Goal: Task Accomplishment & Management: Complete application form

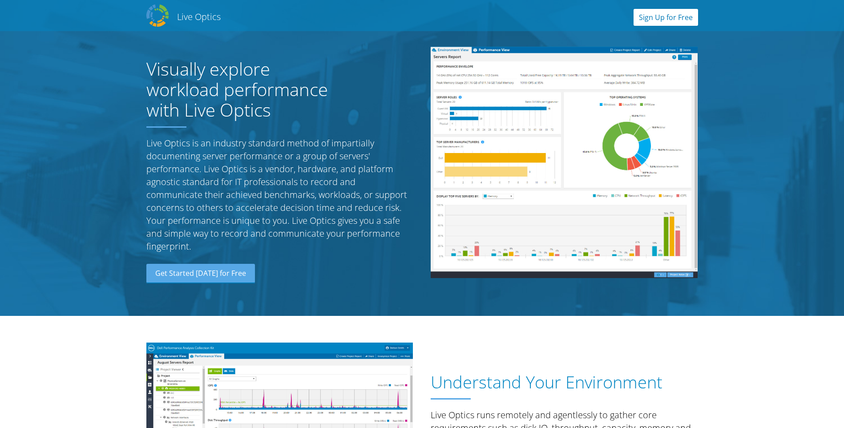
click at [654, 12] on link "Sign Up for Free" at bounding box center [666, 17] width 65 height 17
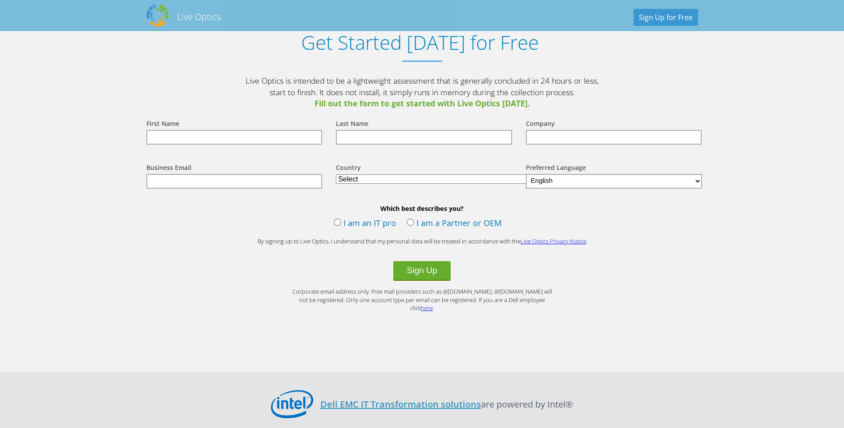
click at [284, 137] on input "text" at bounding box center [234, 137] width 176 height 15
type input "[PERSON_NAME]"
type input "tawa"
click at [285, 179] on input "text" at bounding box center [234, 181] width 176 height 15
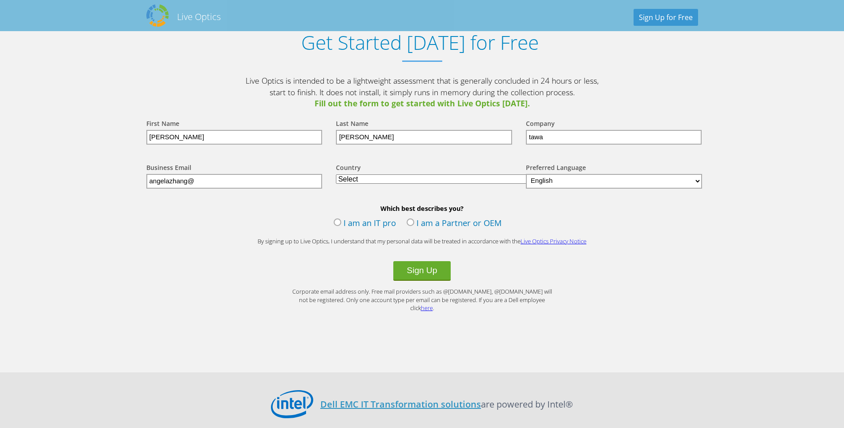
type input "[EMAIL_ADDRESS][DOMAIN_NAME]"
click at [371, 177] on select "Select [GEOGRAPHIC_DATA] [GEOGRAPHIC_DATA] [GEOGRAPHIC_DATA] [GEOGRAPHIC_DATA] …" at bounding box center [449, 178] width 226 height 9
select select "224"
click at [336, 174] on select "Select [GEOGRAPHIC_DATA] [GEOGRAPHIC_DATA] [GEOGRAPHIC_DATA] [GEOGRAPHIC_DATA] …" at bounding box center [449, 178] width 226 height 9
click at [340, 225] on label "I am an IT pro" at bounding box center [365, 223] width 62 height 13
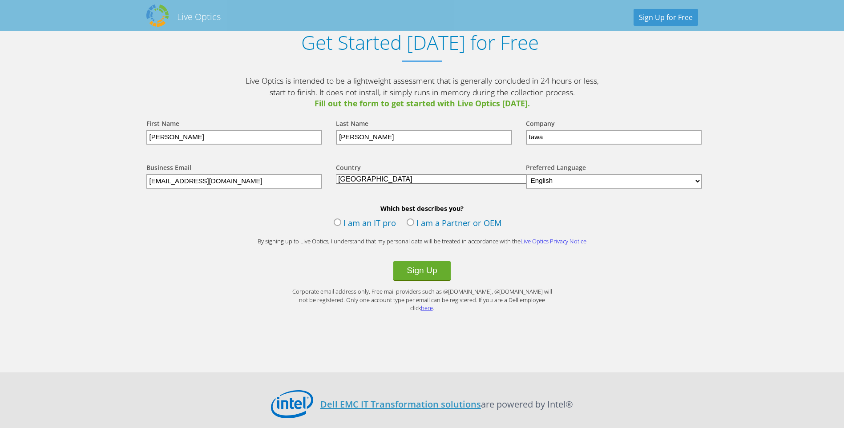
click at [0, 0] on input "I am an IT pro" at bounding box center [0, 0] width 0 height 0
click at [434, 272] on button "Sign Up" at bounding box center [421, 271] width 57 height 20
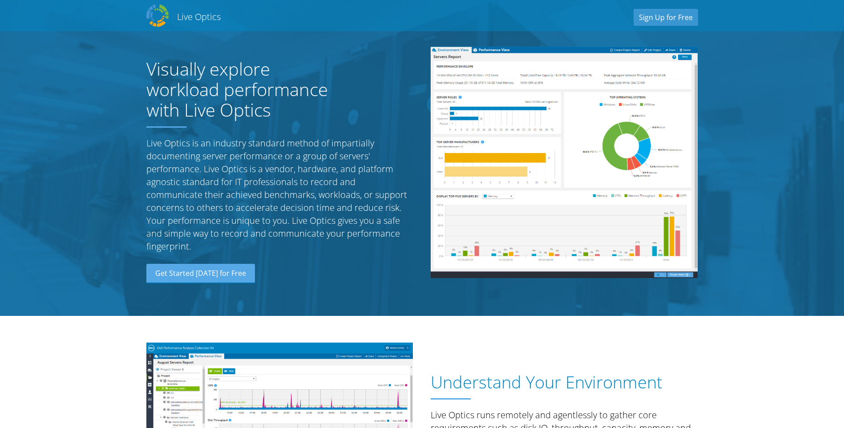
select select "224"
click at [743, 45] on section "Visually explore workload performance with Live Optics Live Optics is an indust…" at bounding box center [422, 158] width 844 height 316
click at [641, 19] on link "Sign Up for Free" at bounding box center [666, 17] width 65 height 17
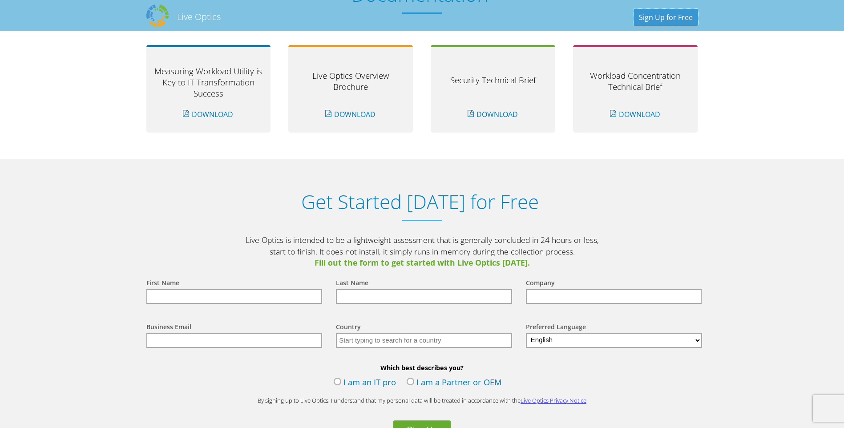
scroll to position [794, 0]
click at [29, 127] on section "Documentation Measuring Workload Utility is Key to IT Transformation Success Do…" at bounding box center [422, 56] width 844 height 207
